Goal: Transaction & Acquisition: Purchase product/service

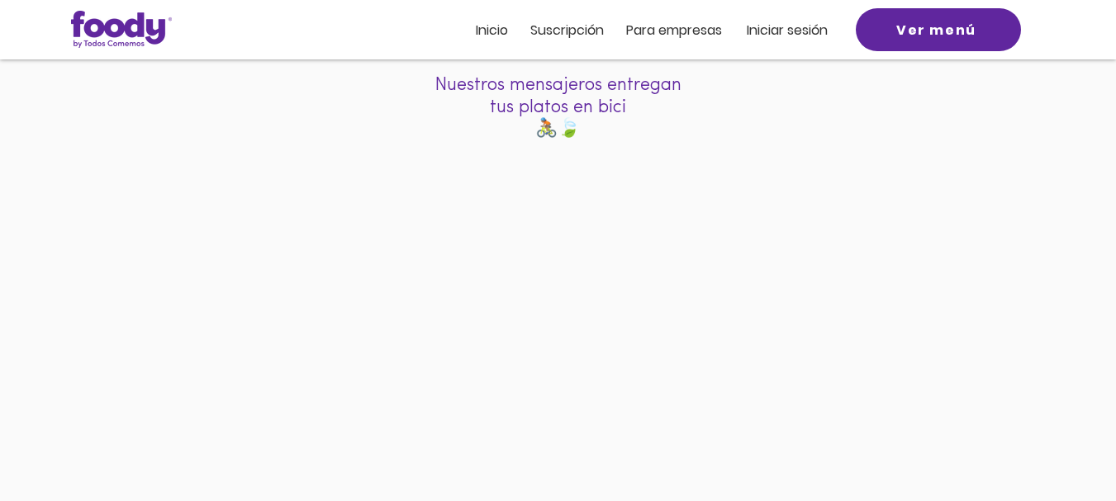
scroll to position [221, 0]
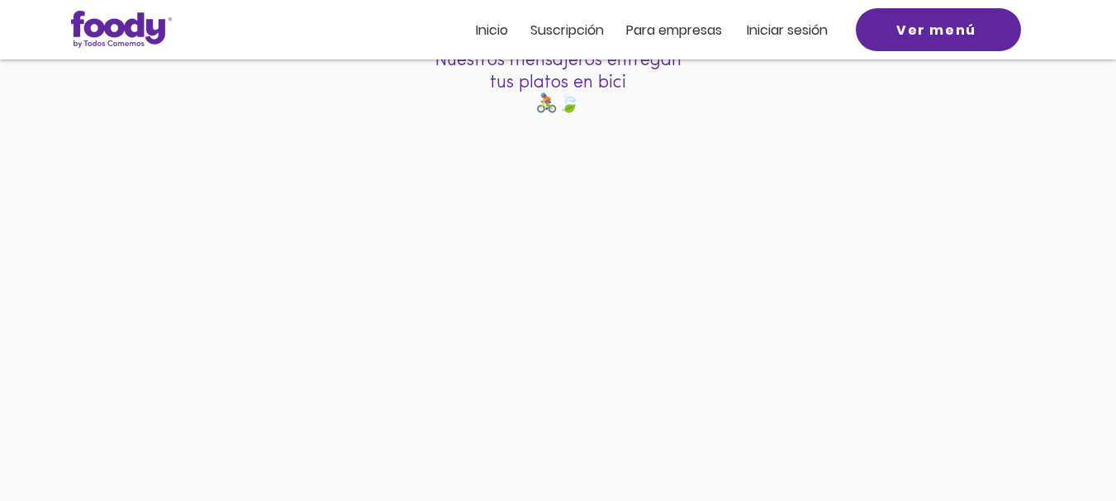
click at [943, 288] on div at bounding box center [558, 373] width 1116 height 490
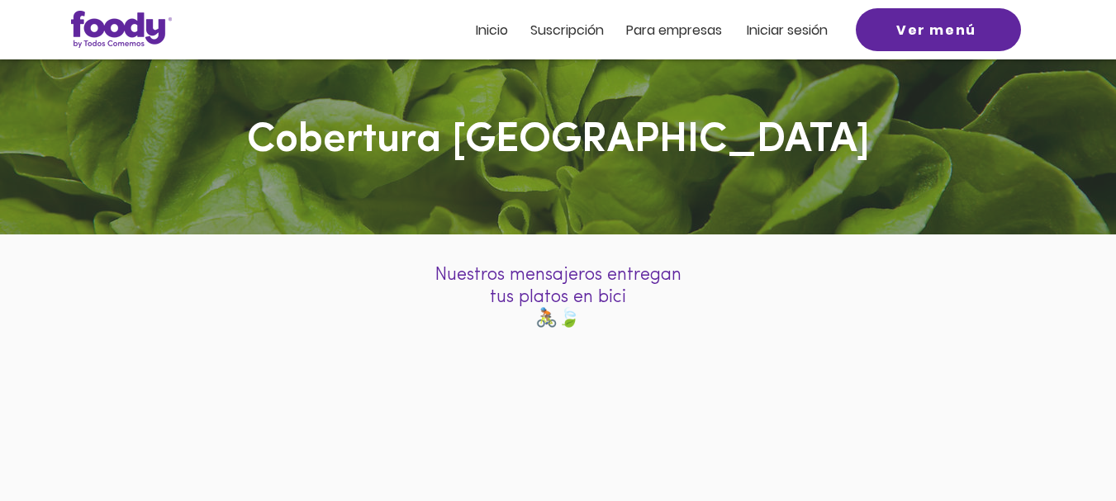
scroll to position [0, 0]
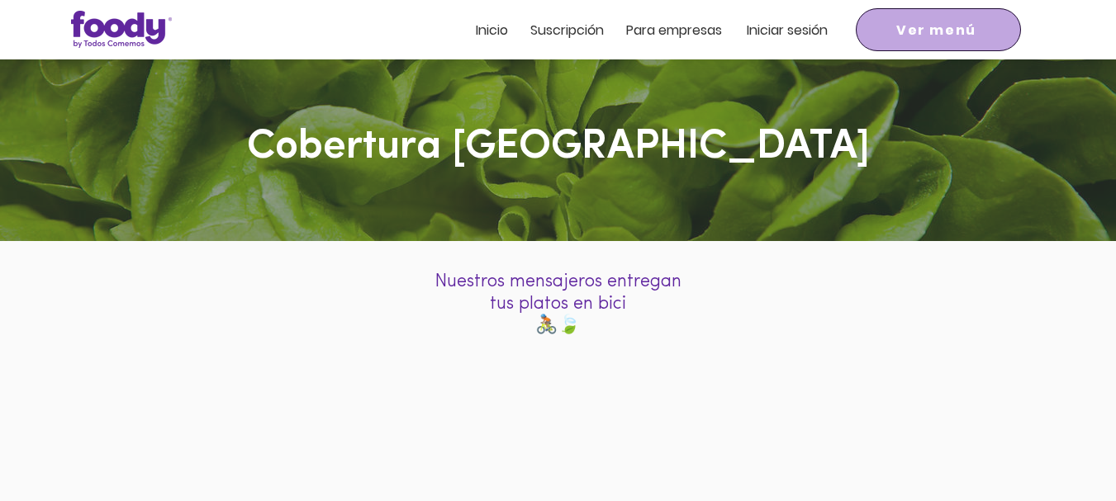
click at [905, 25] on span "Ver menú" at bounding box center [936, 30] width 80 height 21
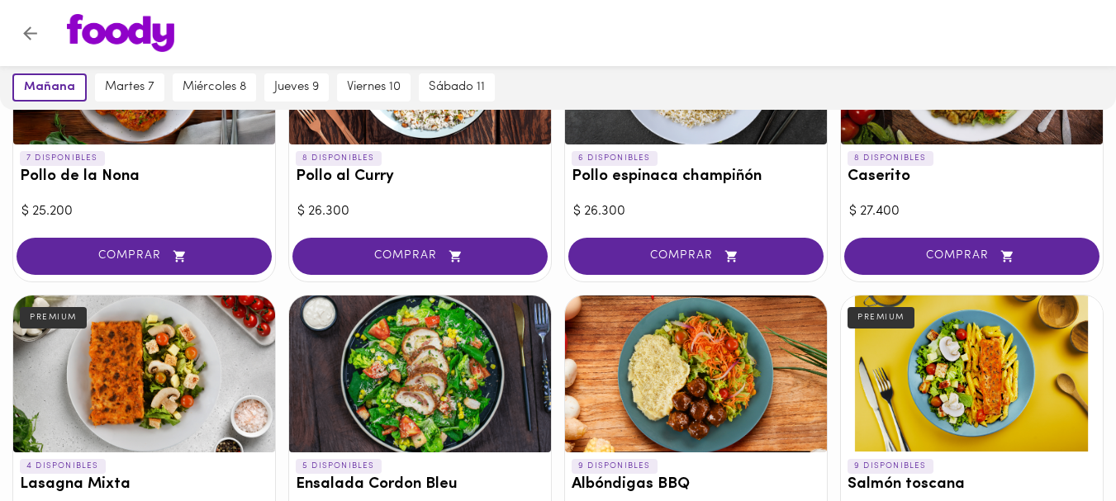
scroll to position [1060, 0]
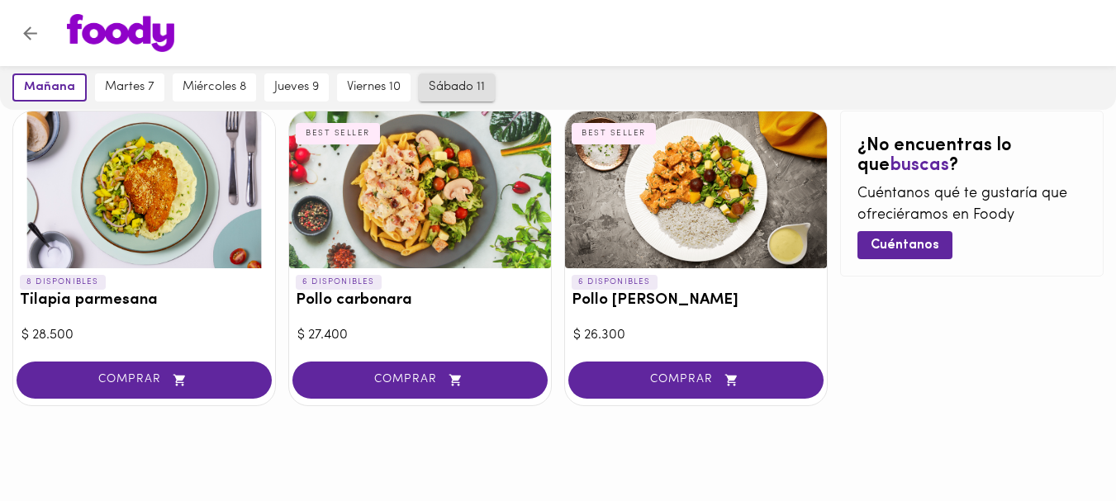
click at [439, 99] on button "sábado 11" at bounding box center [457, 88] width 76 height 28
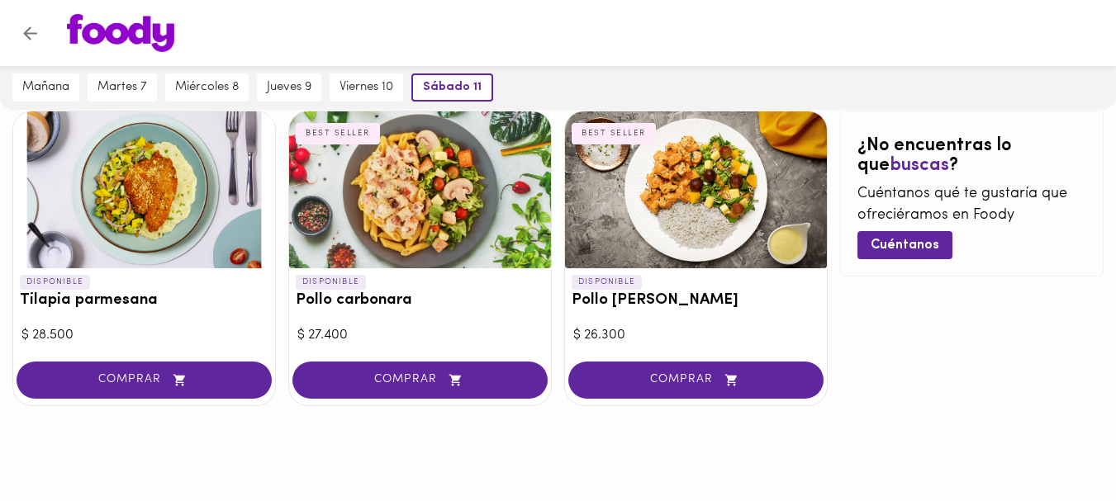
click at [105, 31] on img at bounding box center [120, 33] width 107 height 38
